Goal: Go to known website: Go to known website

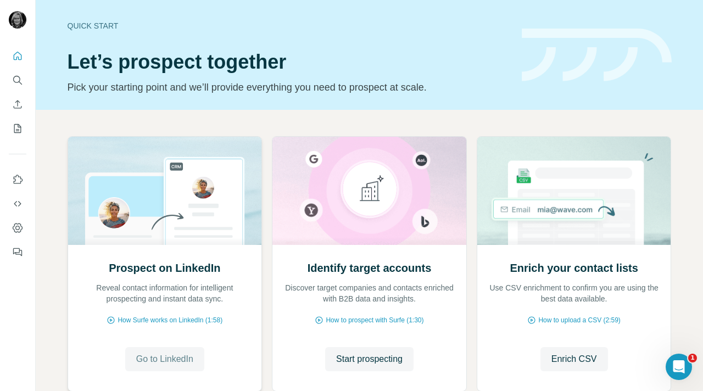
click at [142, 356] on span "Go to LinkedIn" at bounding box center [164, 358] width 57 height 13
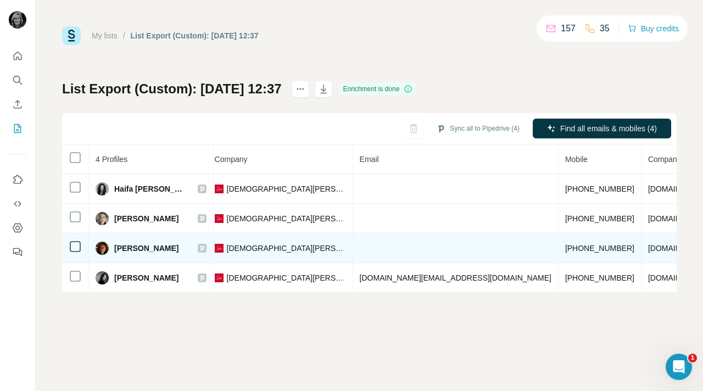
scroll to position [0, 286]
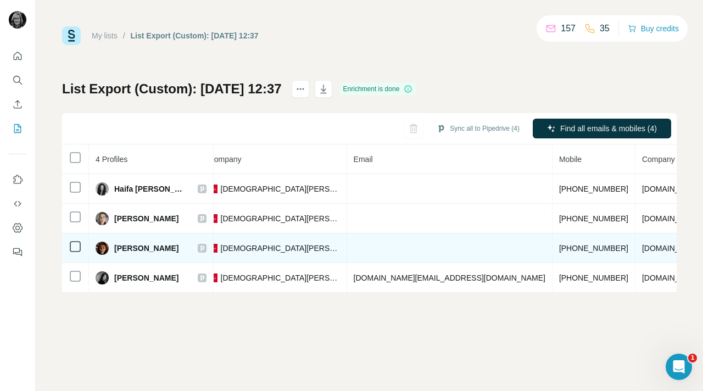
click at [134, 254] on div "[PERSON_NAME]" at bounding box center [137, 248] width 83 height 13
click at [132, 248] on span "[PERSON_NAME]" at bounding box center [146, 248] width 64 height 11
